Goal: Transaction & Acquisition: Purchase product/service

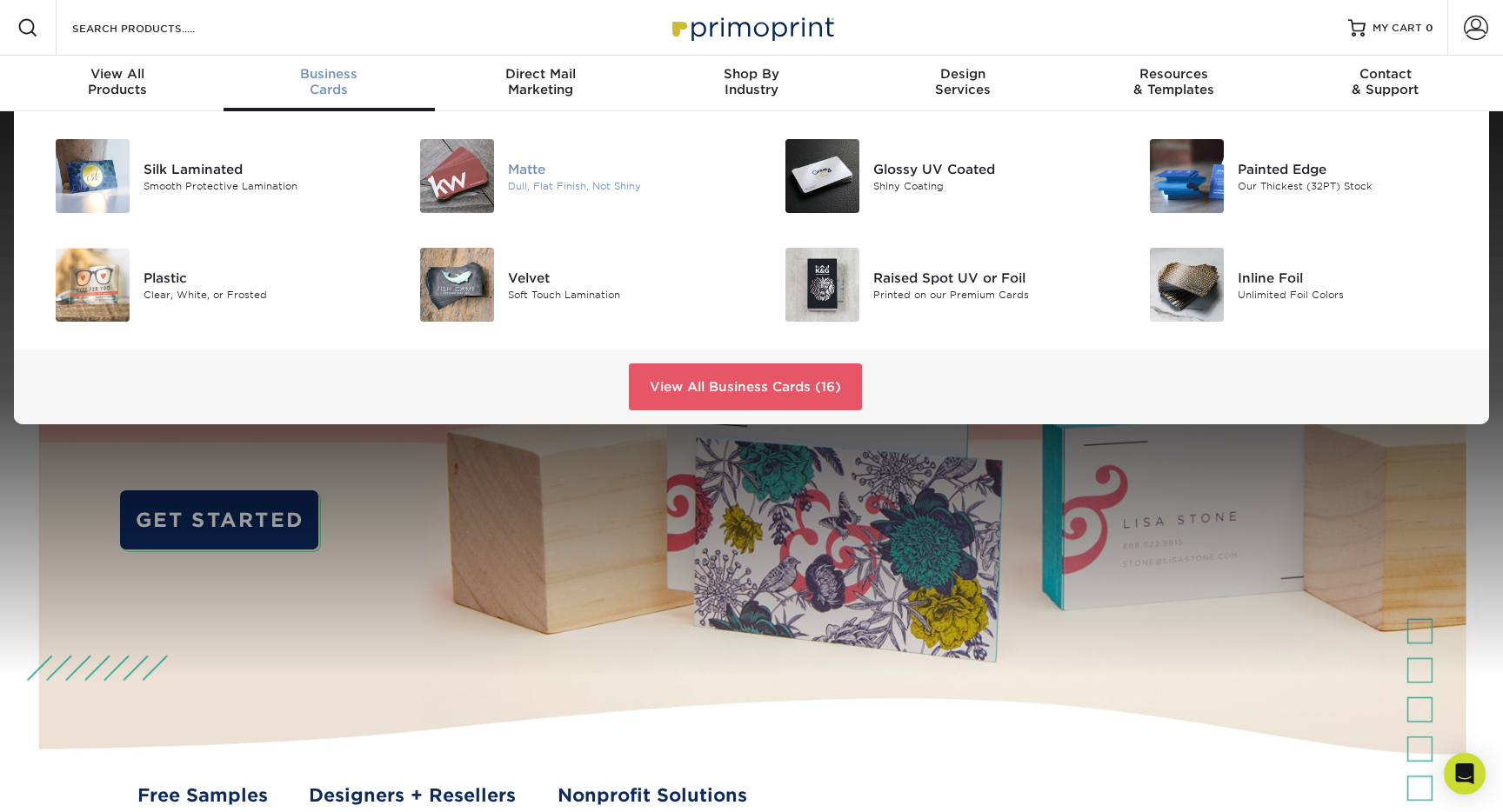
click at [518, 164] on div "Matte" at bounding box center [623, 169] width 231 height 19
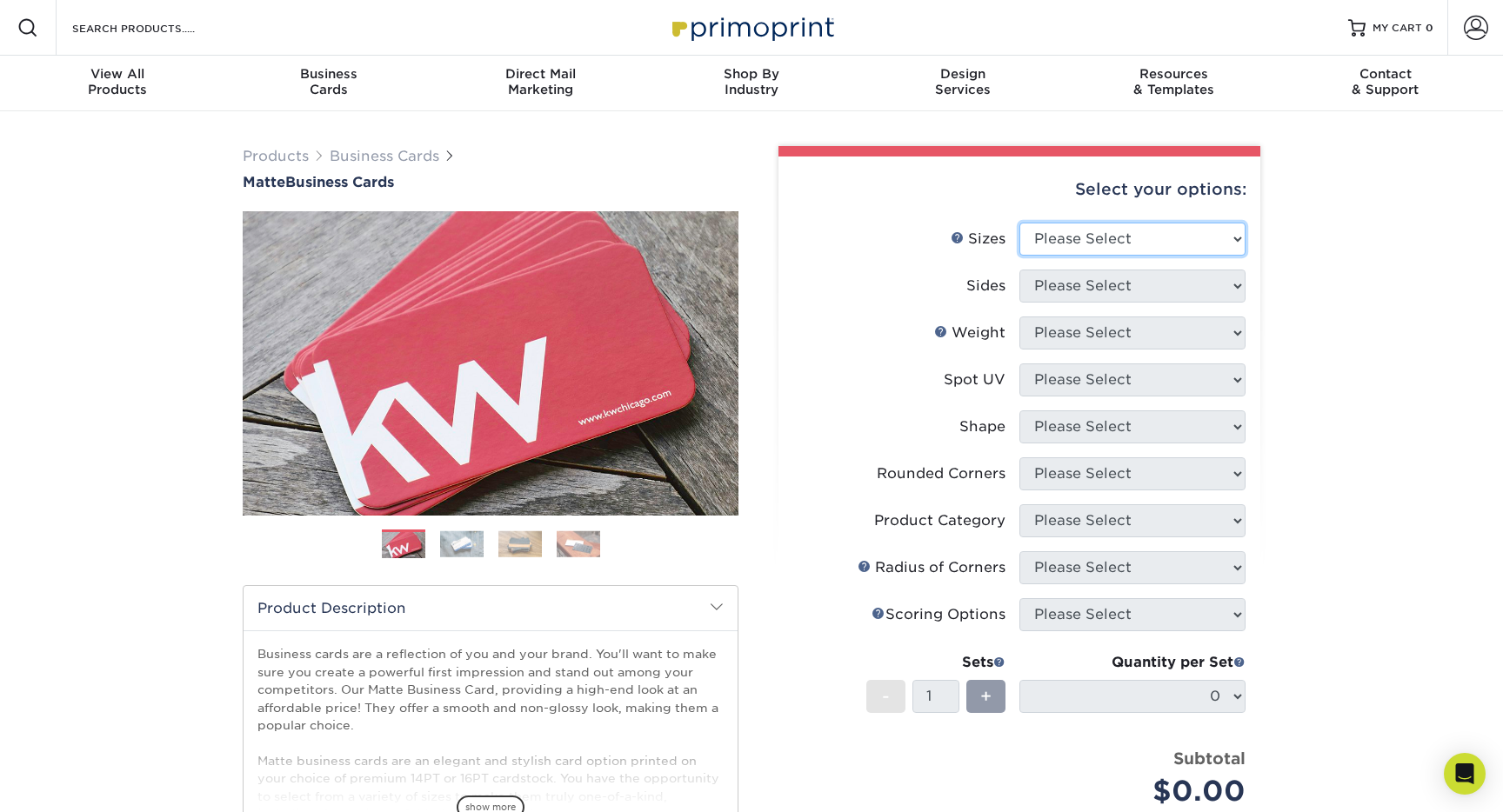
click at [1133, 241] on select "Please Select 1.5" x 3.5" - Mini 1.75" x 3.5" - Mini 2" x 2" - Square 2" x 3" -…" at bounding box center [1133, 239] width 226 height 33
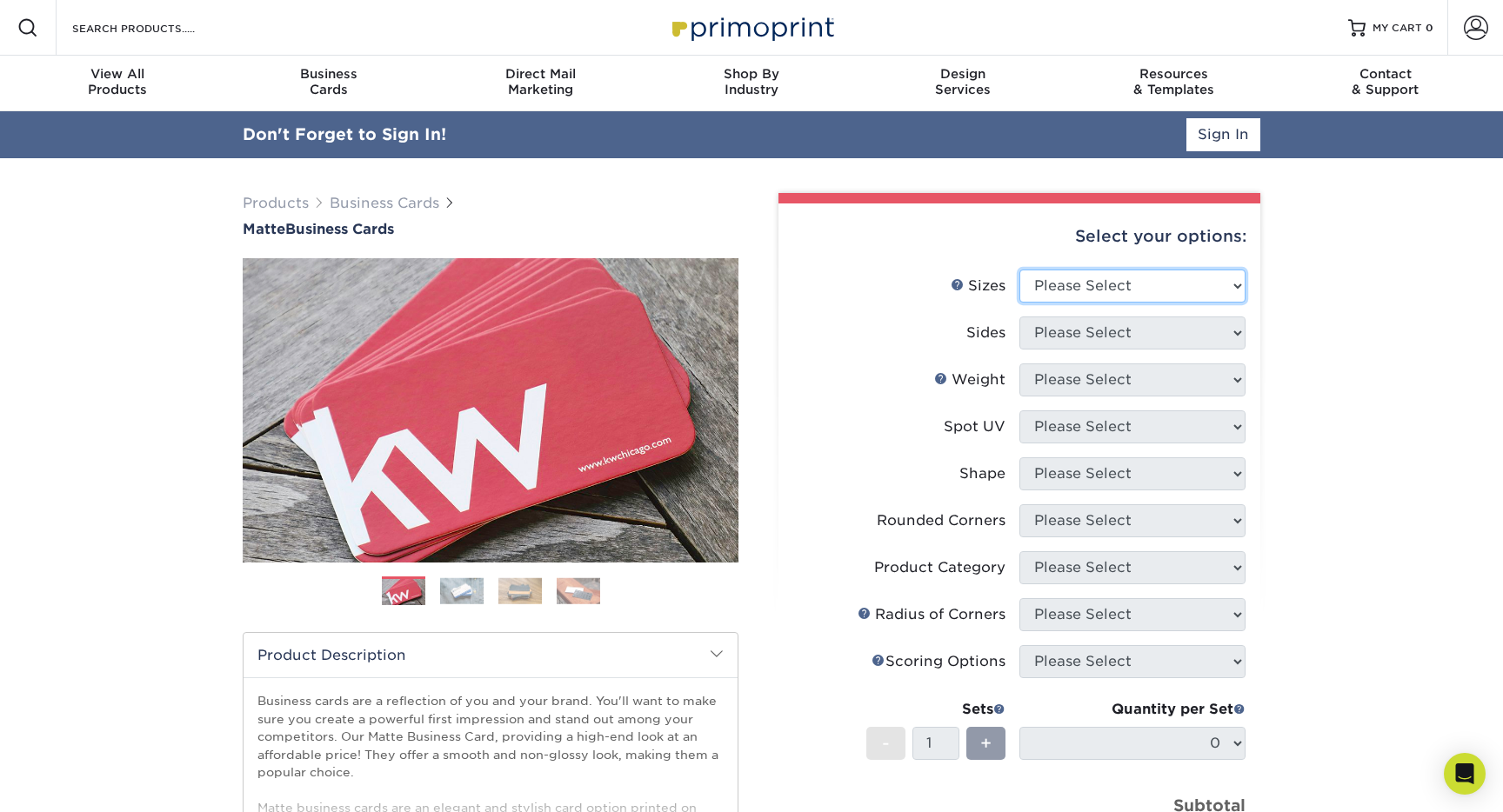
select select "2.00x3.50"
click at [1080, 335] on select "Please Select Print Both Sides Print Front Only" at bounding box center [1133, 333] width 226 height 33
select select "13abbda7-1d64-4f25-8bb2-c179b224825d"
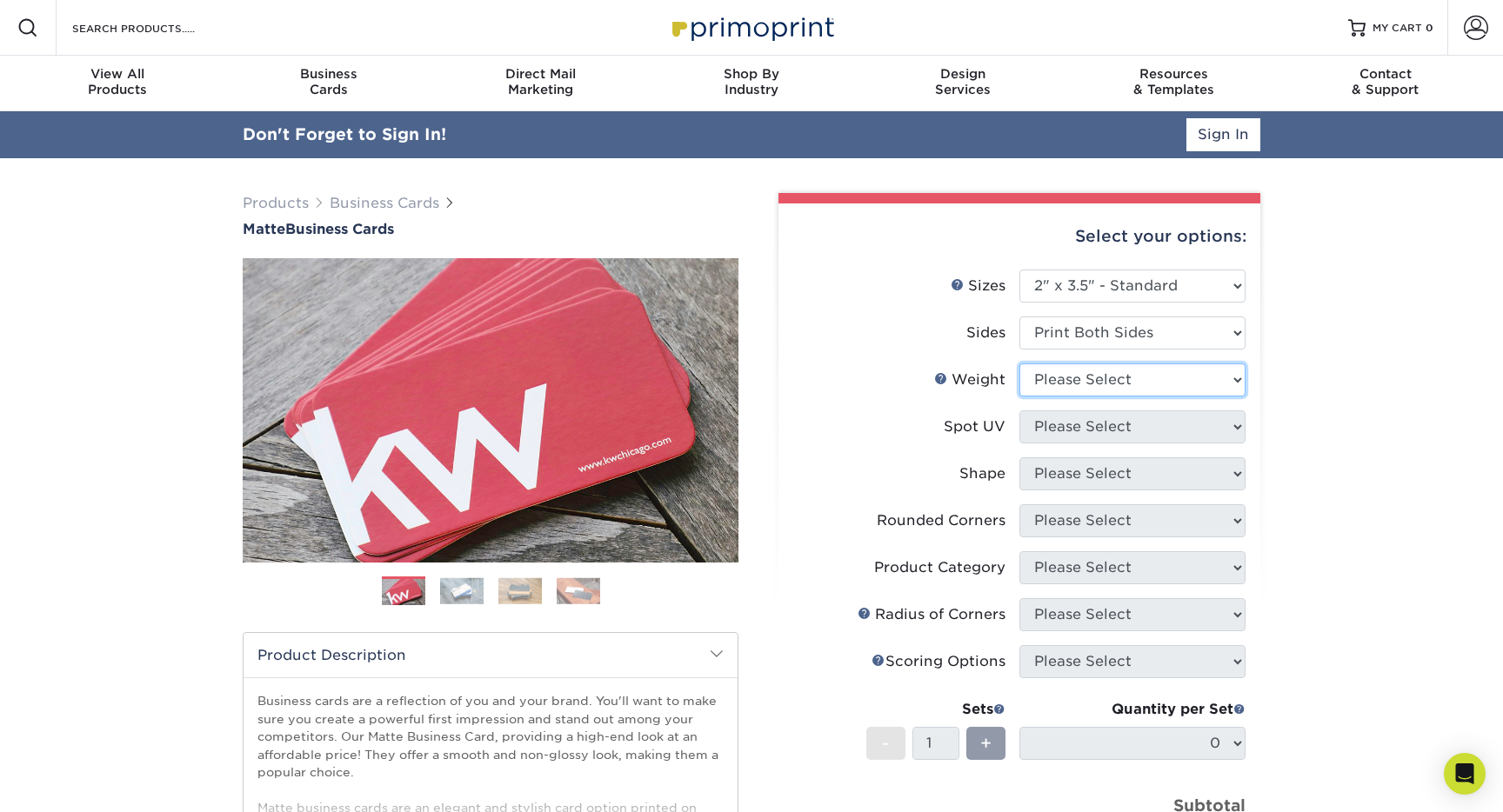
click at [1072, 379] on select "Please Select 16PT 14PT" at bounding box center [1133, 380] width 226 height 33
select select "16PT"
click at [1057, 426] on select "Please Select No Spot UV Front and Back (Both Sides) Front Only Back Only" at bounding box center [1133, 427] width 226 height 33
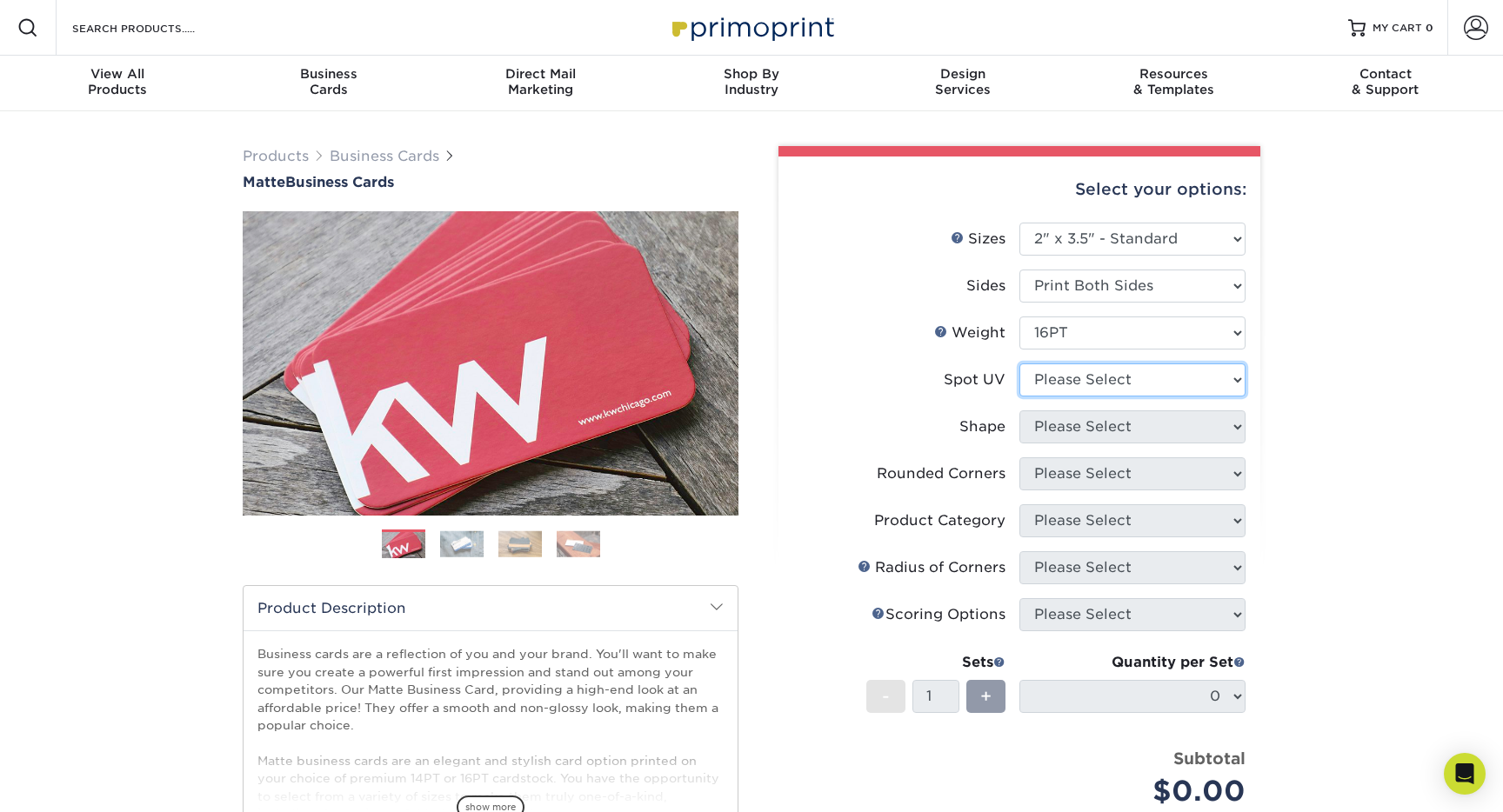
select select "3"
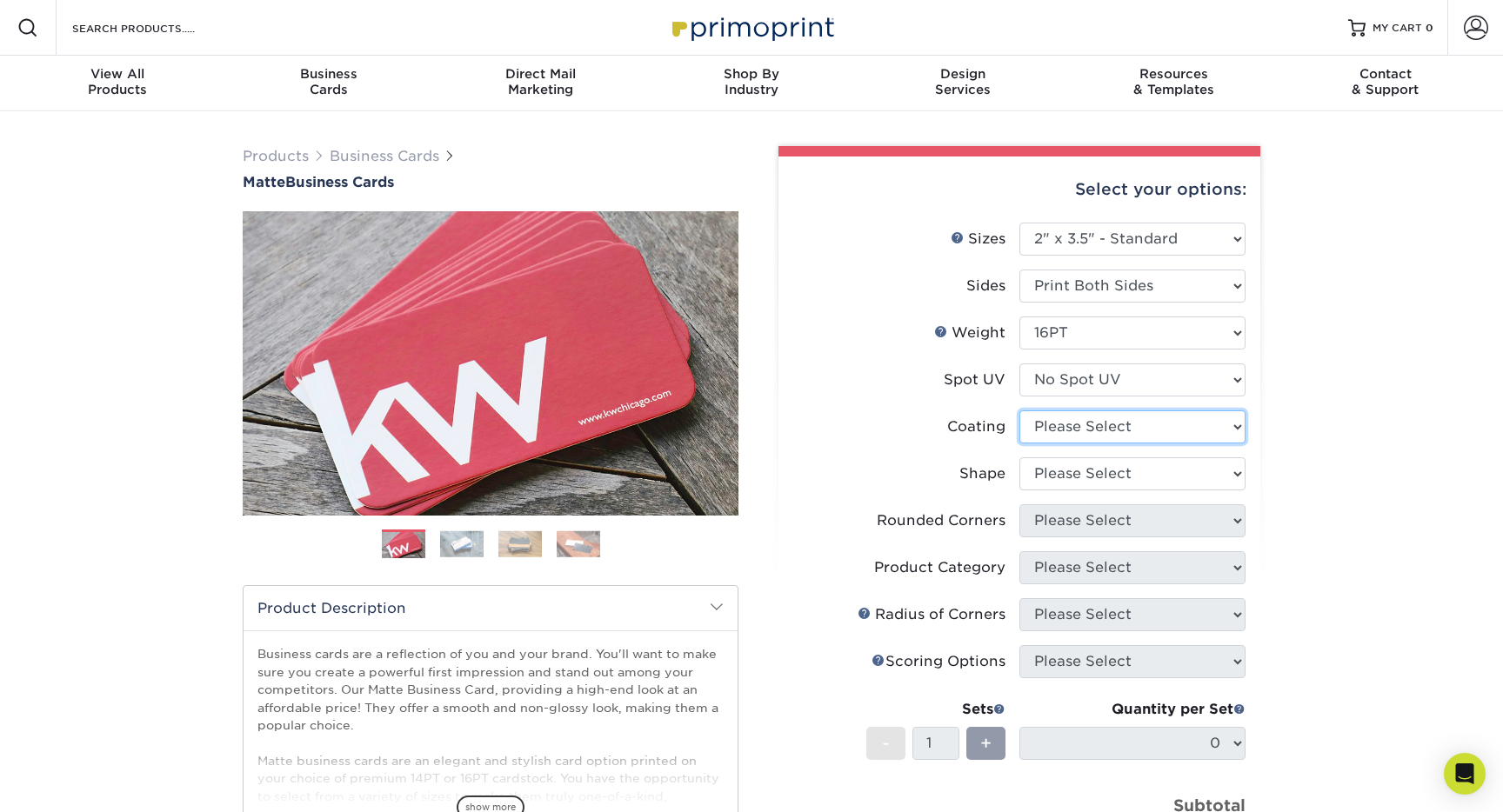
click at [1088, 433] on select at bounding box center [1133, 427] width 226 height 33
select select "121bb7b5-3b4d-429f-bd8d-bbf80e953313"
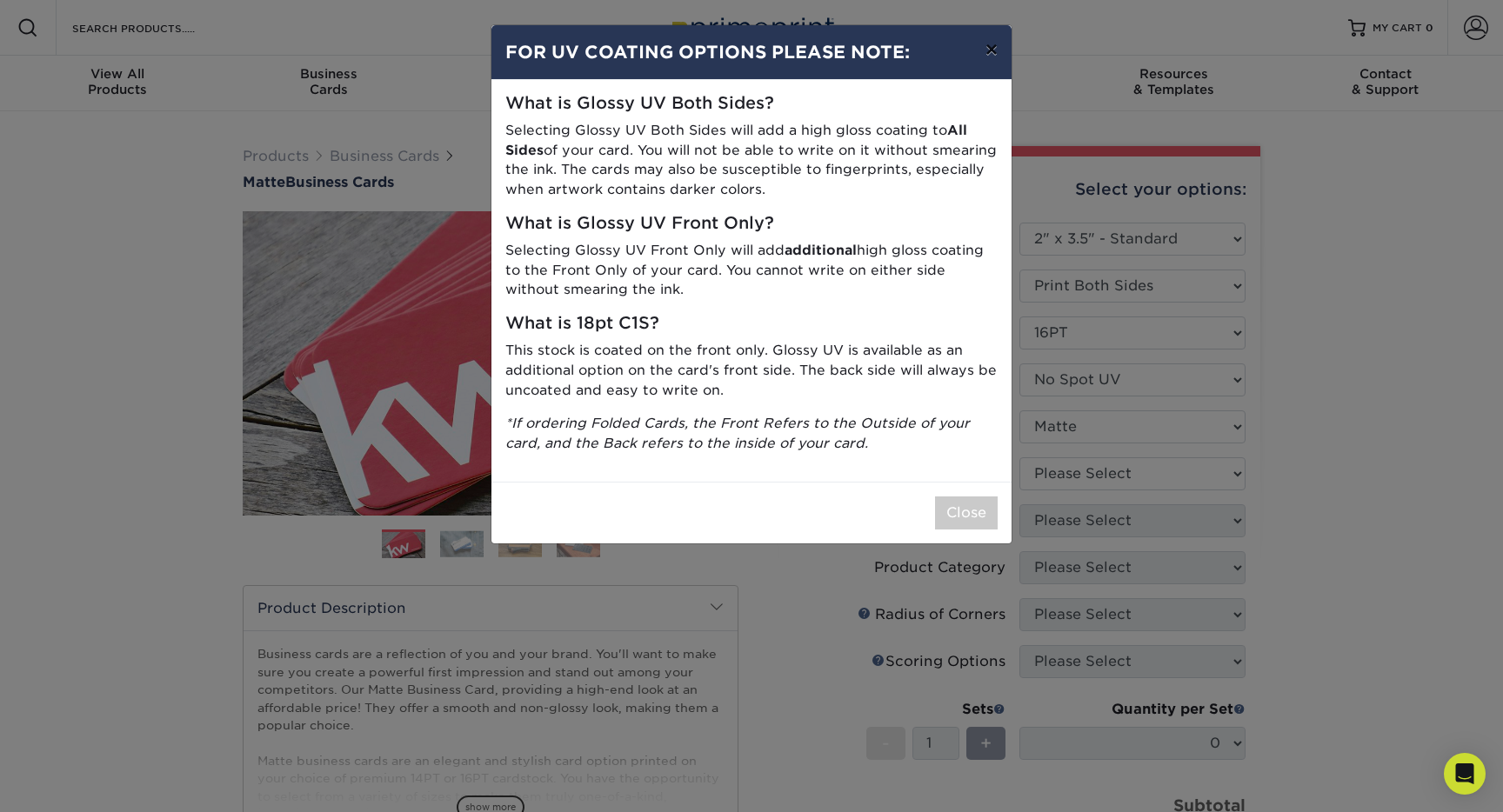
click at [992, 54] on button "×" at bounding box center [992, 50] width 40 height 49
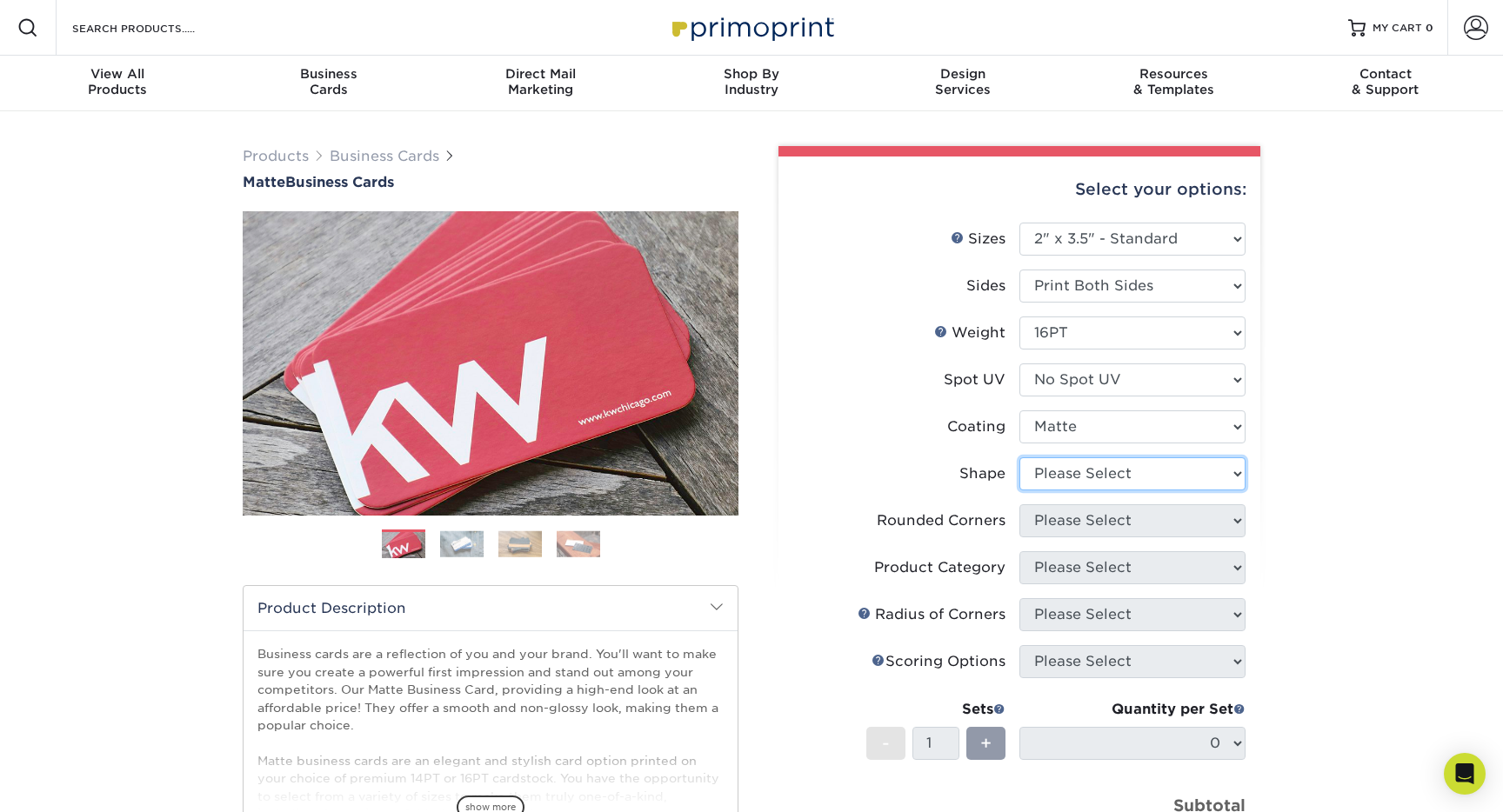
click at [1065, 473] on select "Please Select Standard Oval" at bounding box center [1133, 474] width 226 height 33
select select "standard"
click at [1053, 534] on select "Please Select Yes - Round 2 Corners Yes - Round 4 Corners No" at bounding box center [1133, 520] width 226 height 33
select select "0"
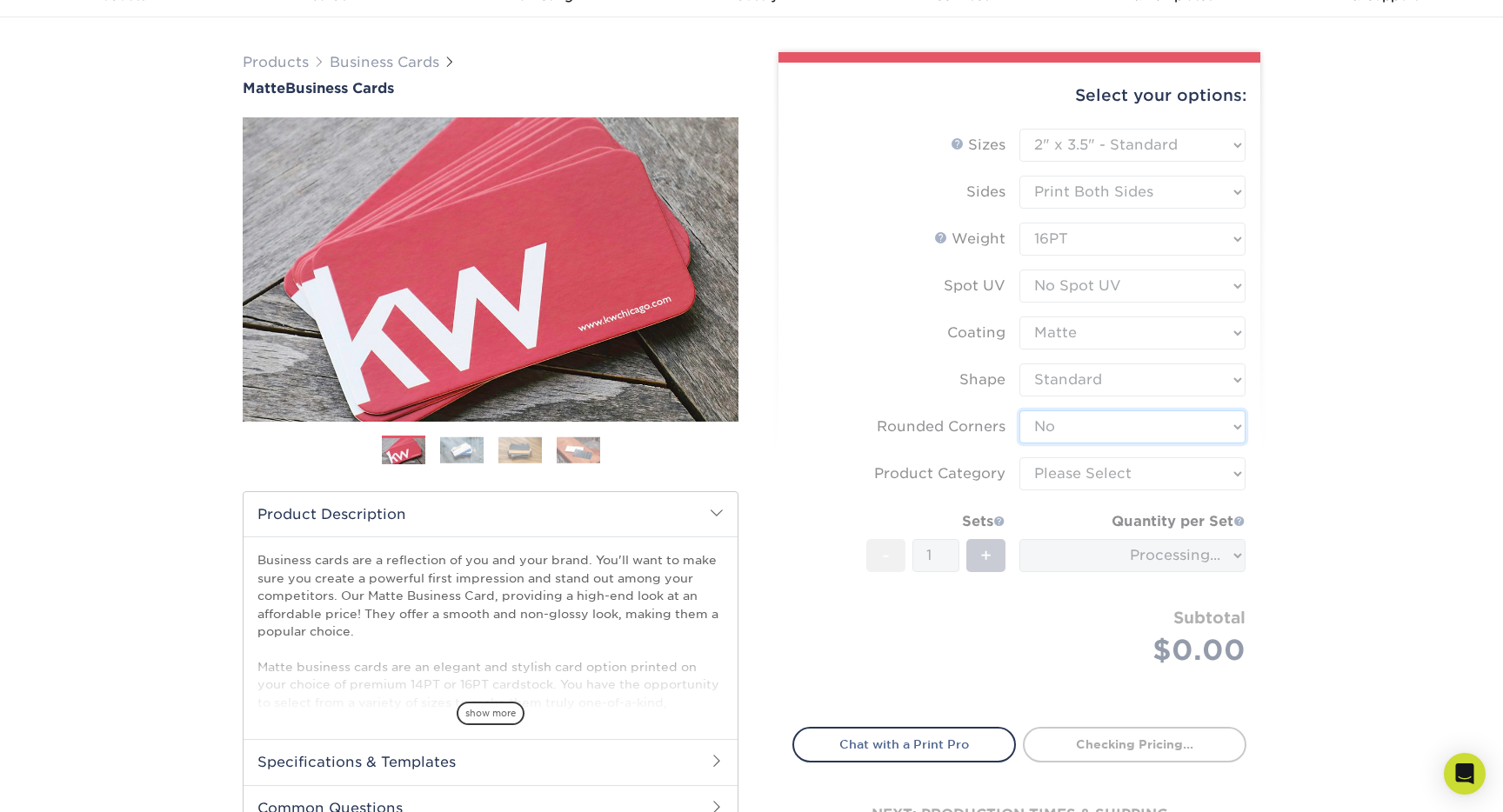
scroll to position [121, 0]
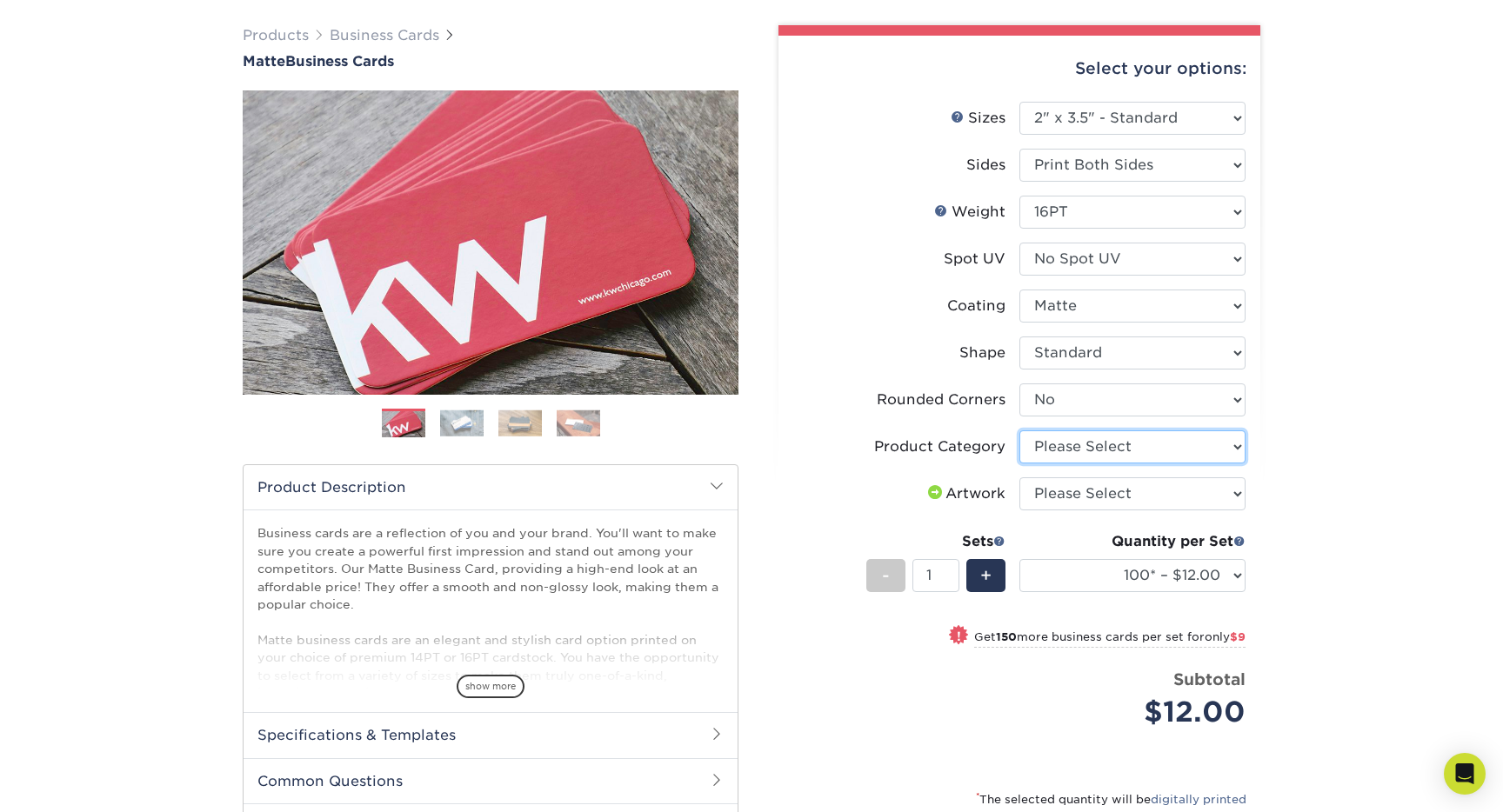
click at [1136, 445] on select "Please Select Business Cards" at bounding box center [1133, 447] width 226 height 33
select select "3b5148f1-0588-4f88-a218-97bcfdce65c1"
click at [1078, 493] on select "Please Select I will upload files I need a design - $100" at bounding box center [1133, 494] width 226 height 33
select select "upload"
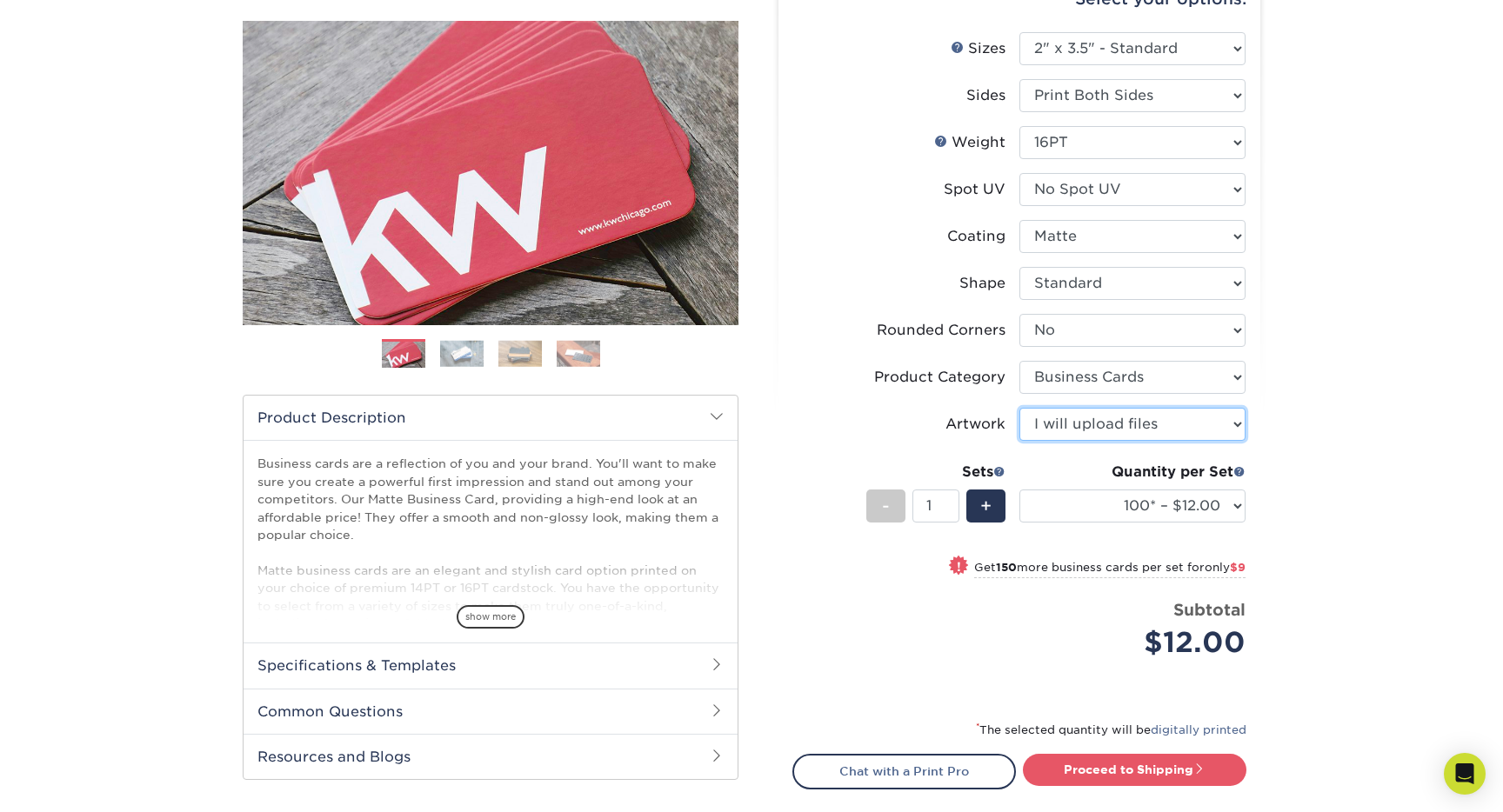
scroll to position [212, 0]
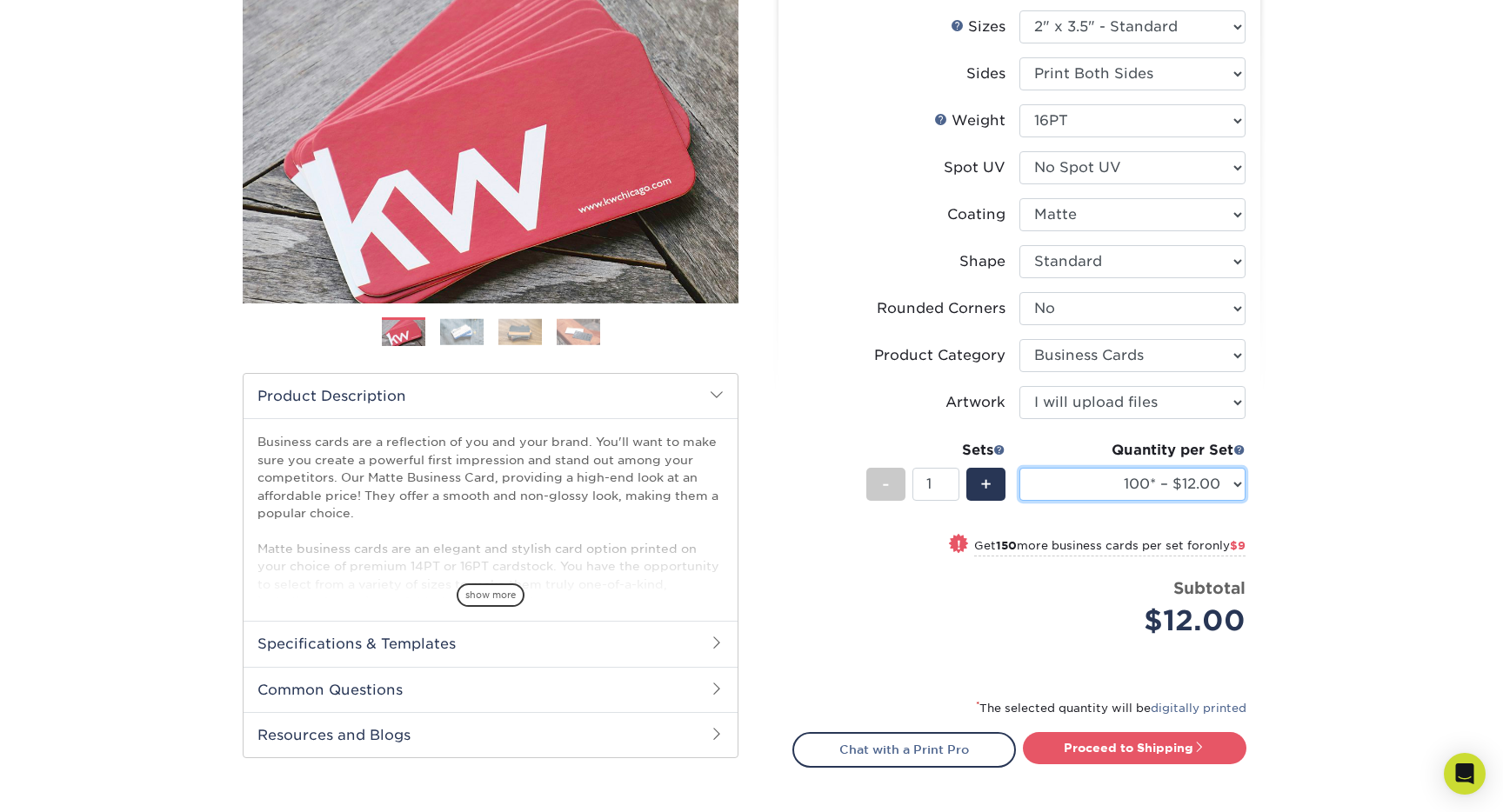
click at [1170, 484] on select "100* – $12.00 250* – $21.00 500 – $42.00 1000 – $53.00 2500 – $95.00 5000 – $18…" at bounding box center [1133, 485] width 226 height 33
click at [1138, 493] on select "100* – $12.00 250* – $21.00 500 – $42.00 1000 – $53.00 2500 – $95.00 5000 – $18…" at bounding box center [1133, 485] width 226 height 33
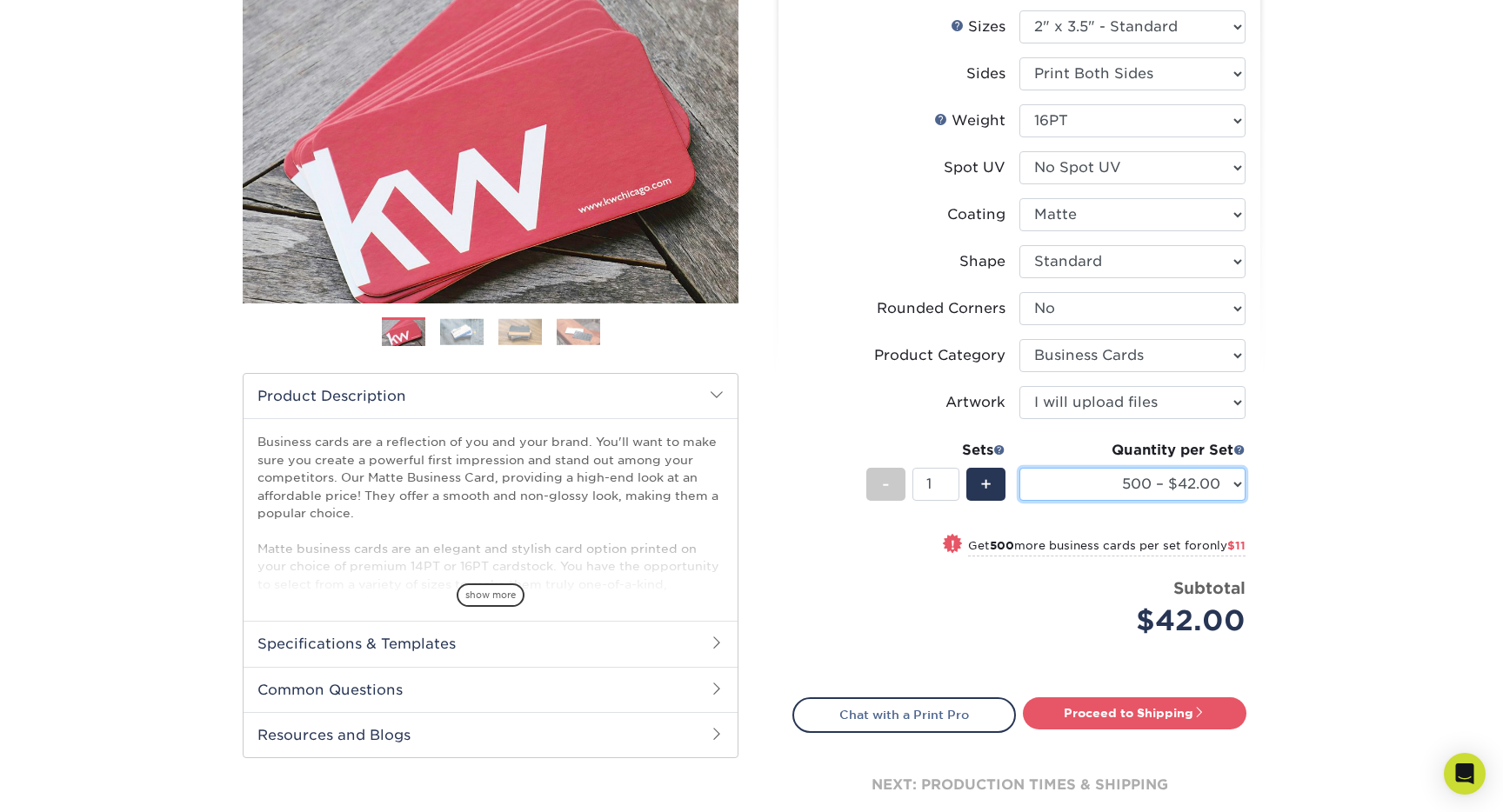
click at [1217, 487] on select "100* – $12.00 250* – $21.00 500 – $42.00 1000 – $53.00 2500 – $95.00 5000 – $18…" at bounding box center [1133, 485] width 226 height 33
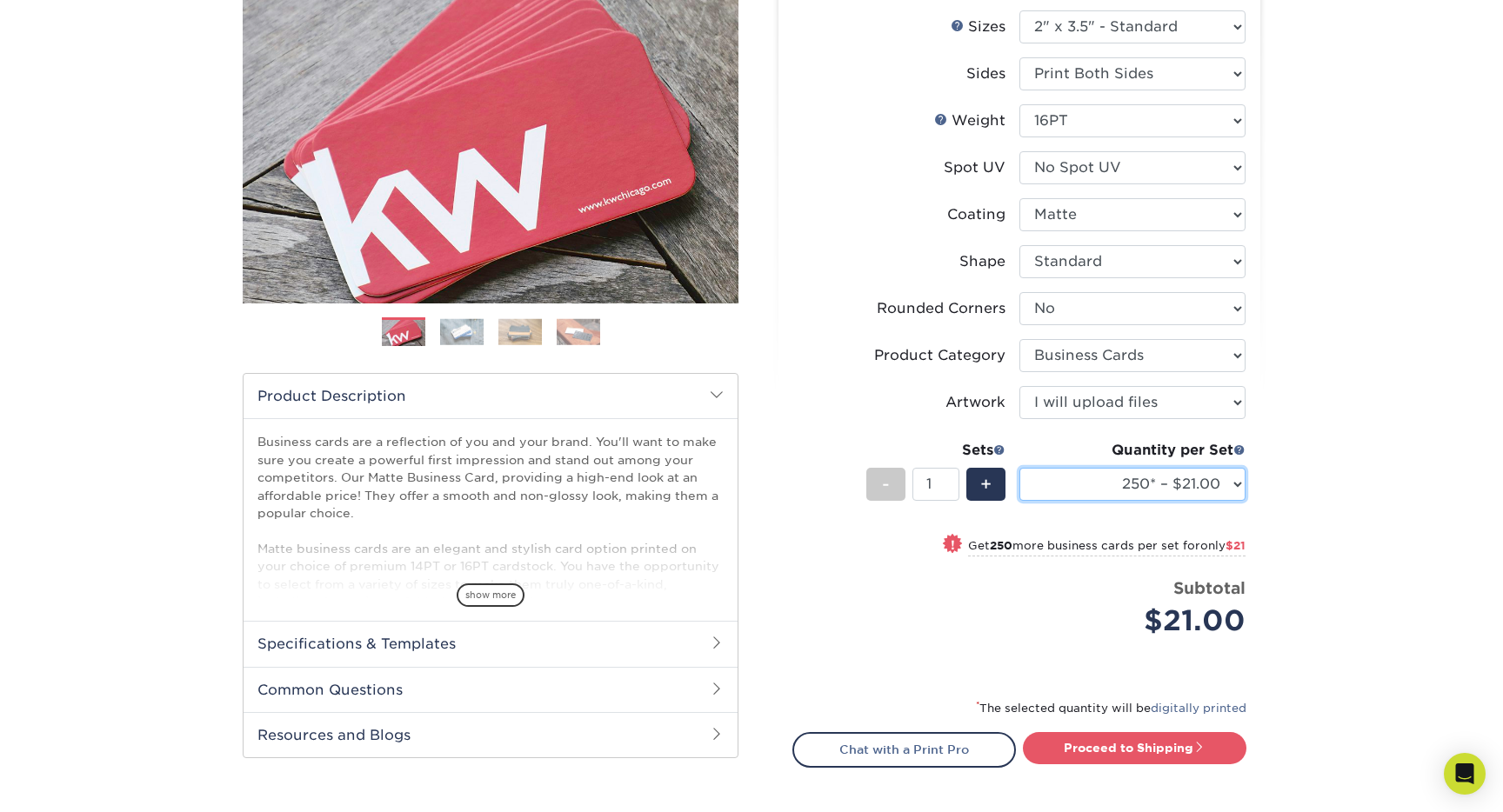
click at [1216, 478] on select "100* – $12.00 250* – $21.00 500 – $42.00 1000 – $53.00 2500 – $95.00 5000 – $18…" at bounding box center [1133, 485] width 226 height 33
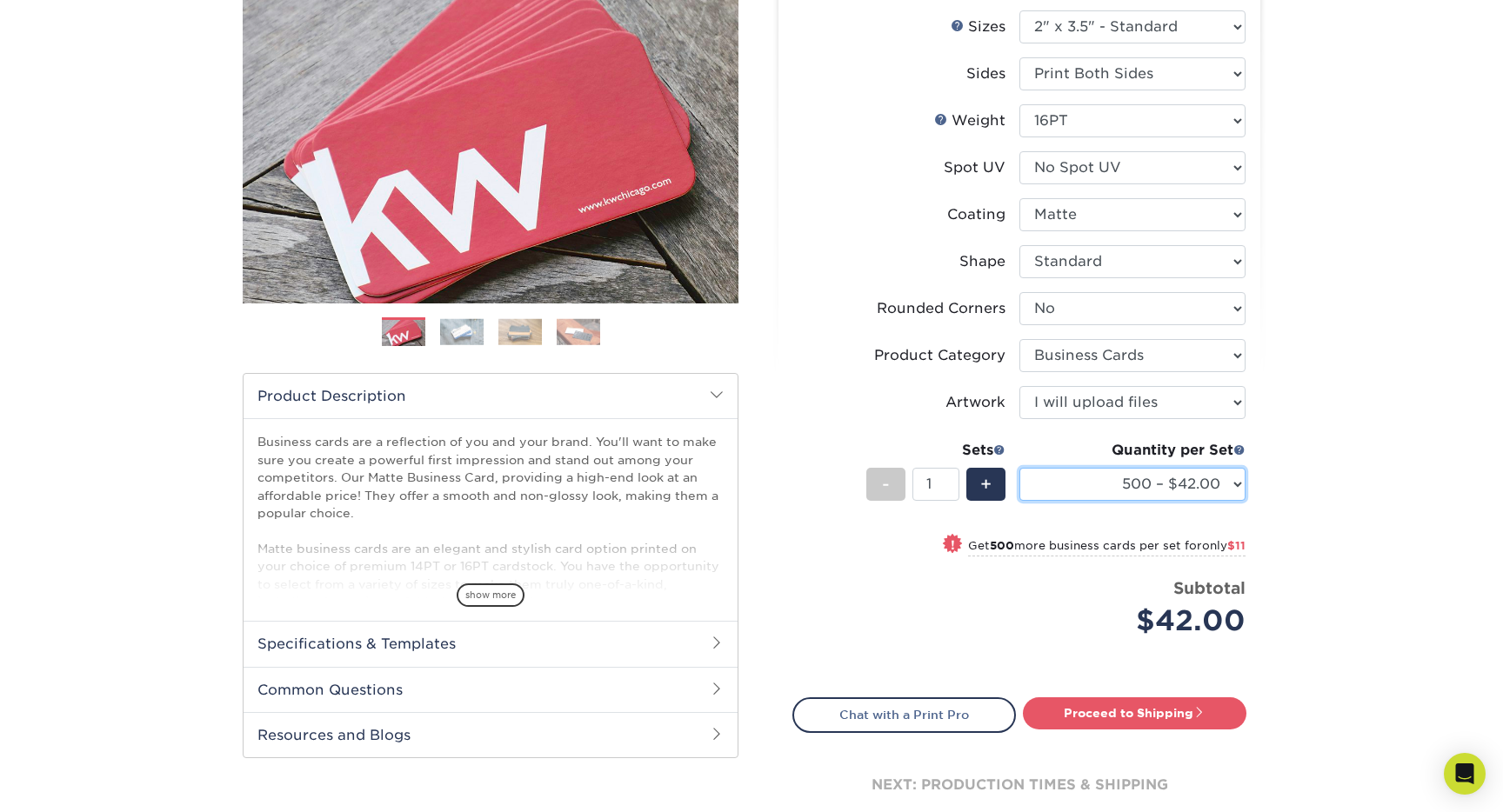
click at [1213, 483] on select "100* – $12.00 250* – $21.00 500 – $42.00 1000 – $53.00 2500 – $95.00 5000 – $18…" at bounding box center [1133, 485] width 226 height 33
click at [1313, 460] on div "Products Business Cards Matte Business Cards Previous Next 100 $ 9" at bounding box center [752, 399] width 1503 height 1001
click at [841, 552] on div "! Get 1500 more business cards per set for only $42" at bounding box center [1020, 555] width 453 height 42
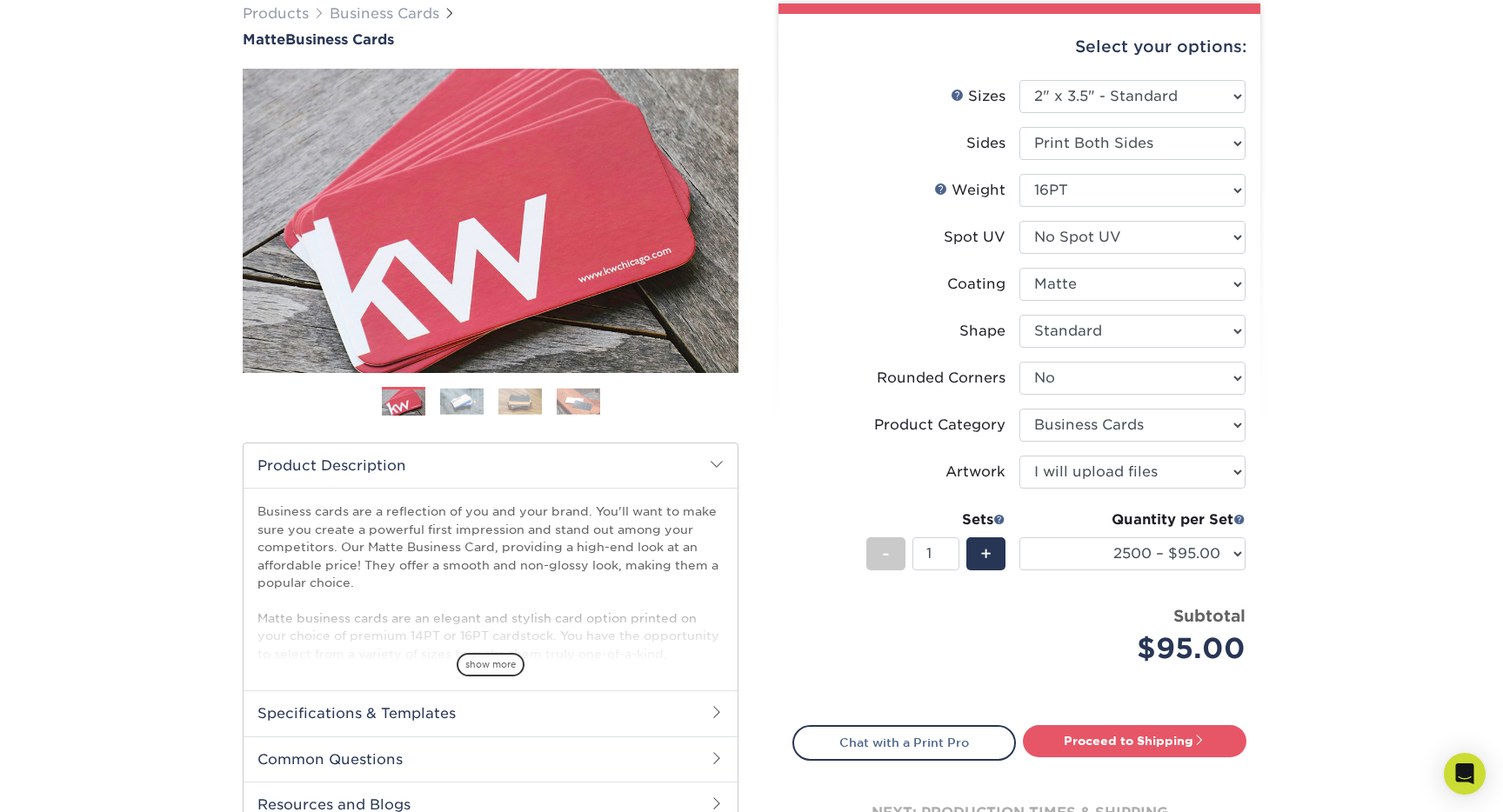
scroll to position [0, 0]
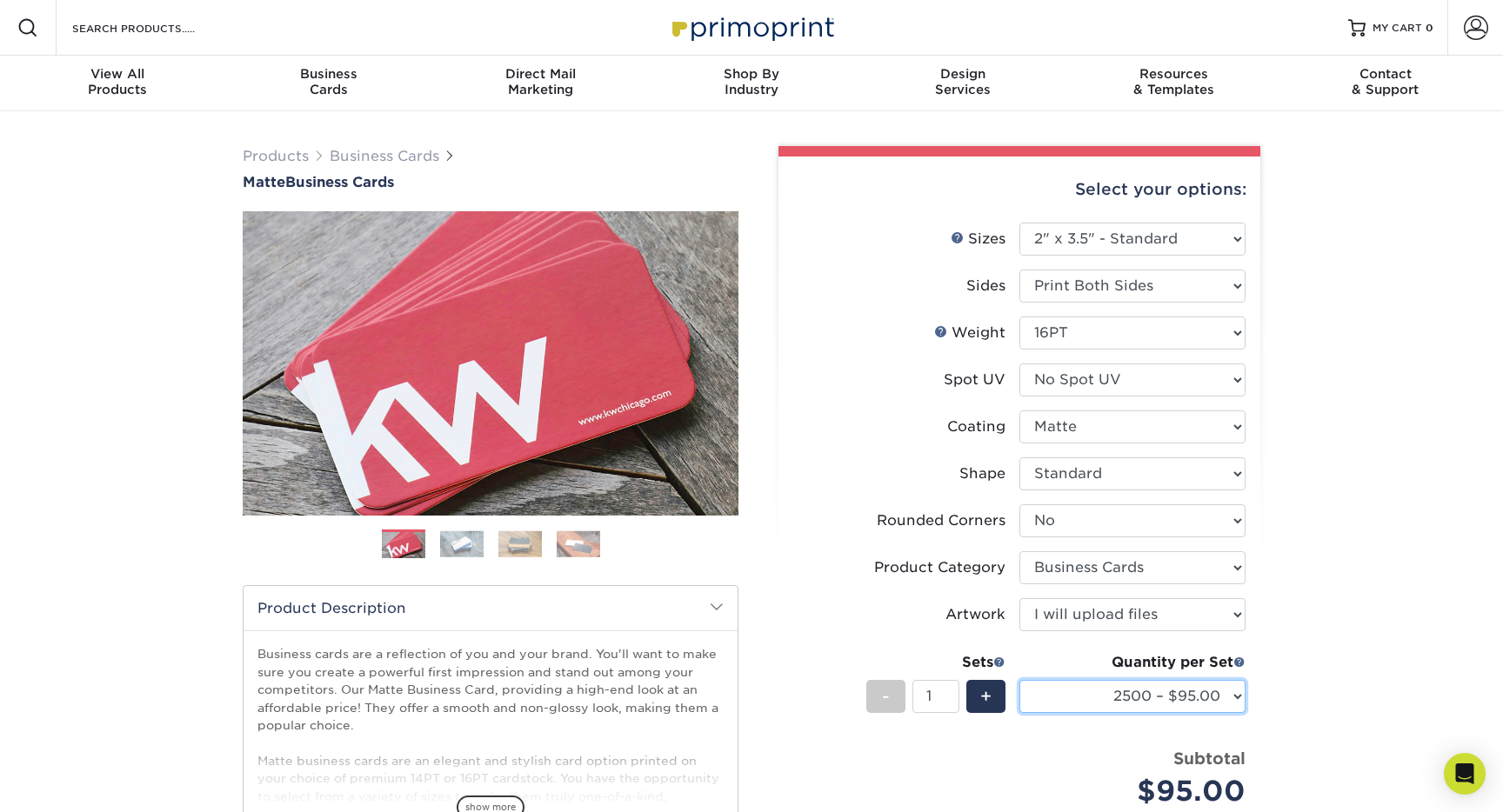
click at [1120, 701] on select "100* – $12.00 250* – $21.00 500 – $42.00 1000 – $53.00 2500 – $95.00 5000 – $18…" at bounding box center [1133, 696] width 226 height 33
select select "500 – $42.00"
